Goal: Transaction & Acquisition: Obtain resource

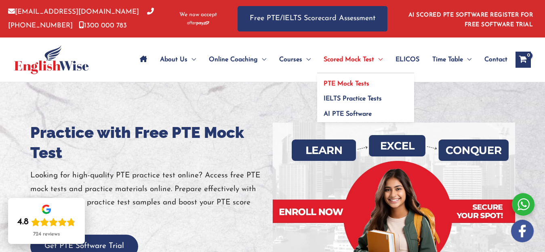
click at [336, 58] on span "Scored Mock Test" at bounding box center [348, 60] width 50 height 28
click at [363, 100] on span "IELTS Practice Tests" at bounding box center [352, 99] width 58 height 6
click at [357, 81] on span "PTE Mock Tests" at bounding box center [346, 84] width 46 height 6
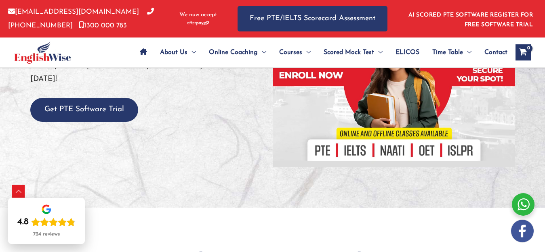
scroll to position [267, 0]
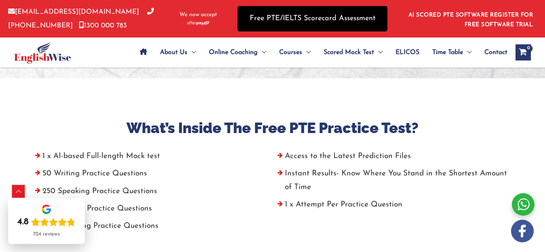
click at [335, 16] on link "Free PTE/IELTS Scorecard Assessment" at bounding box center [312, 18] width 150 height 25
